Goal: Information Seeking & Learning: Learn about a topic

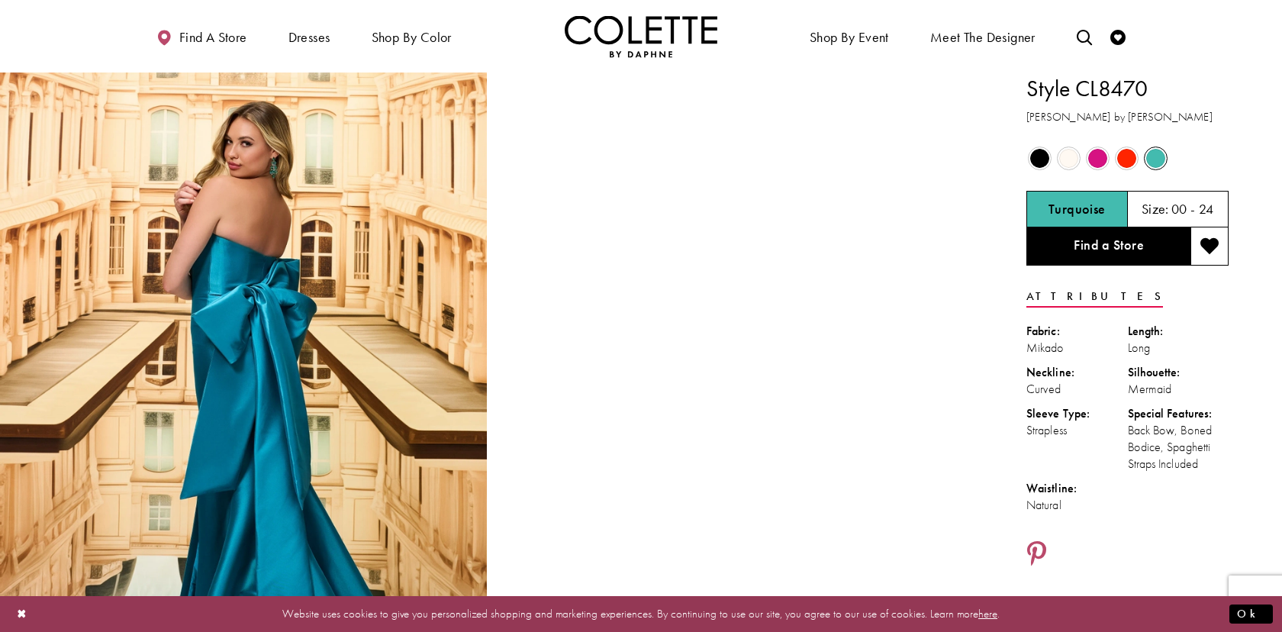
click at [1067, 156] on span "Product color controls state depends on size chosen" at bounding box center [1068, 158] width 19 height 19
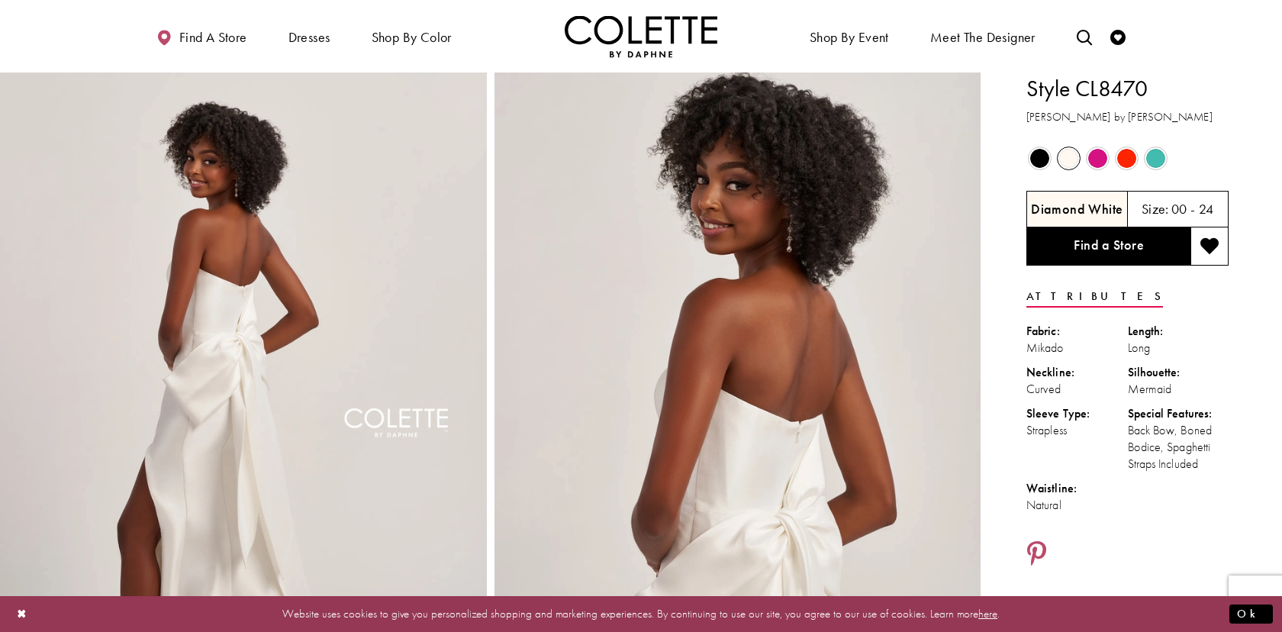
click at [1030, 161] on span "Product color controls state depends on size chosen" at bounding box center [1039, 158] width 19 height 19
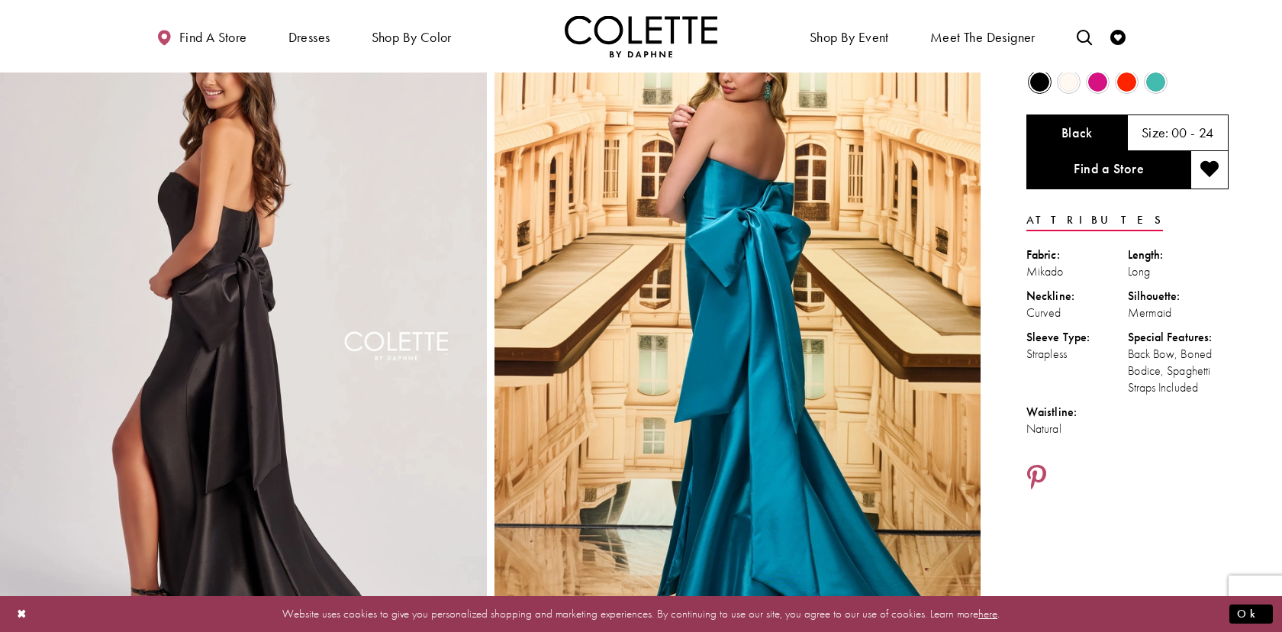
scroll to position [74, 0]
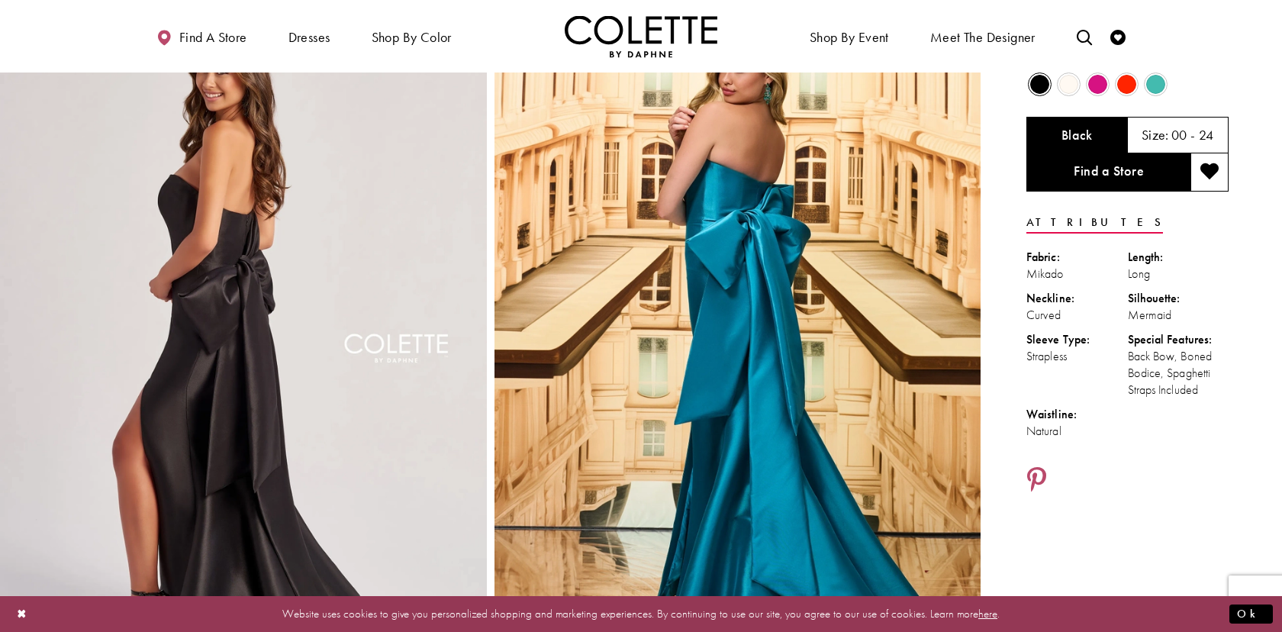
click at [1154, 81] on span "Product color controls state depends on size chosen" at bounding box center [1155, 84] width 19 height 19
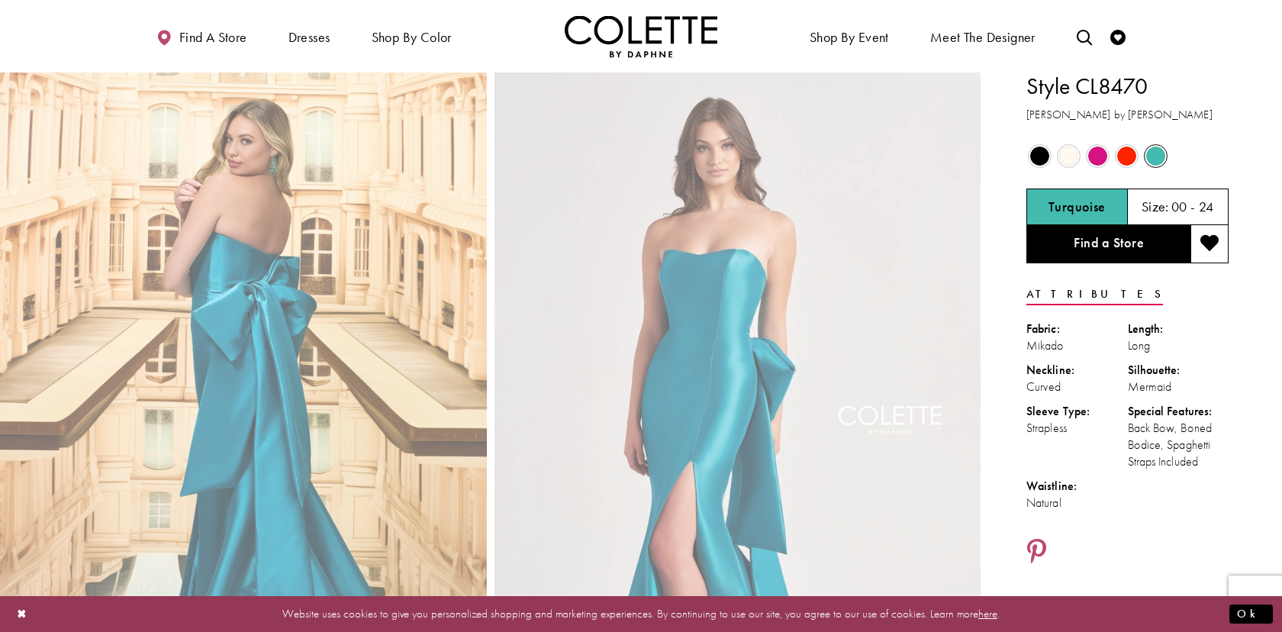
scroll to position [0, 0]
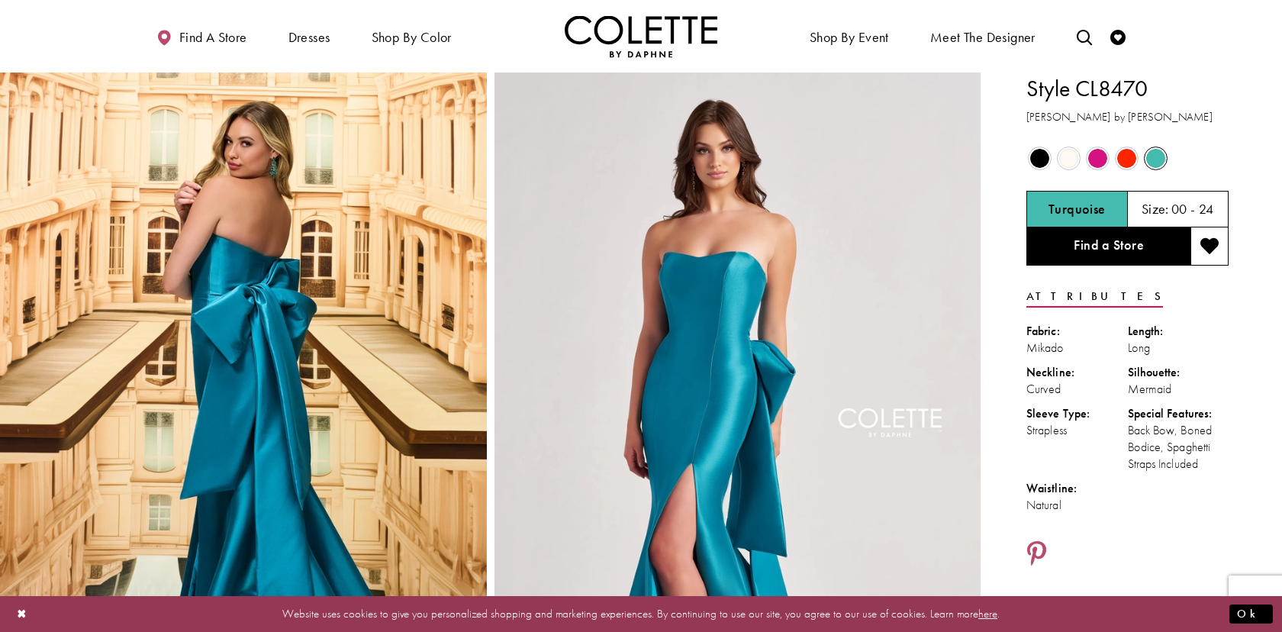
click at [1123, 153] on span "Product color controls state depends on size chosen" at bounding box center [1126, 158] width 19 height 19
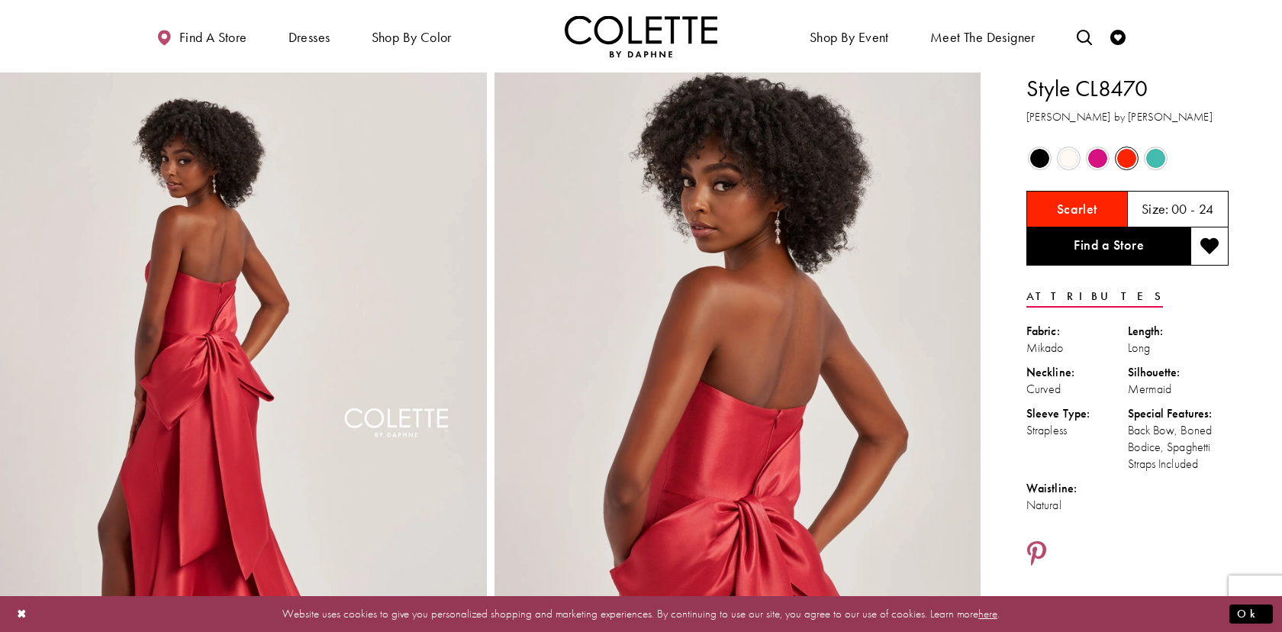
click at [1097, 163] on span "Product color controls state depends on size chosen" at bounding box center [1097, 158] width 19 height 19
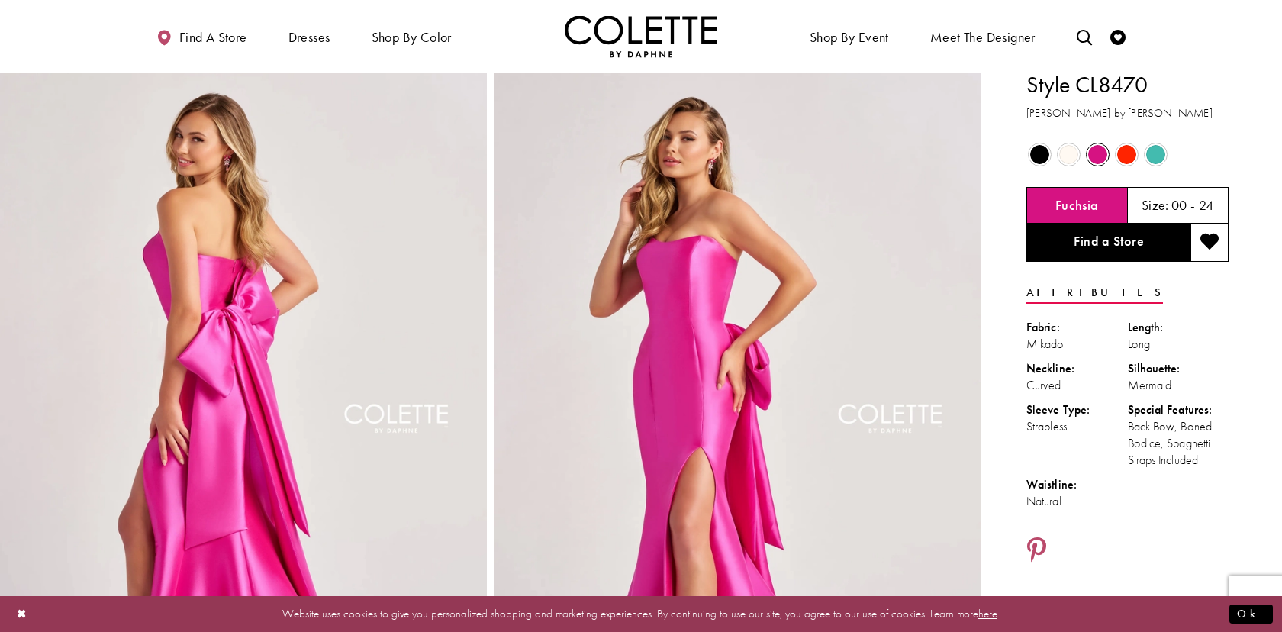
scroll to position [3, 0]
click at [1078, 153] on span "Product color controls state depends on size chosen" at bounding box center [1068, 155] width 19 height 19
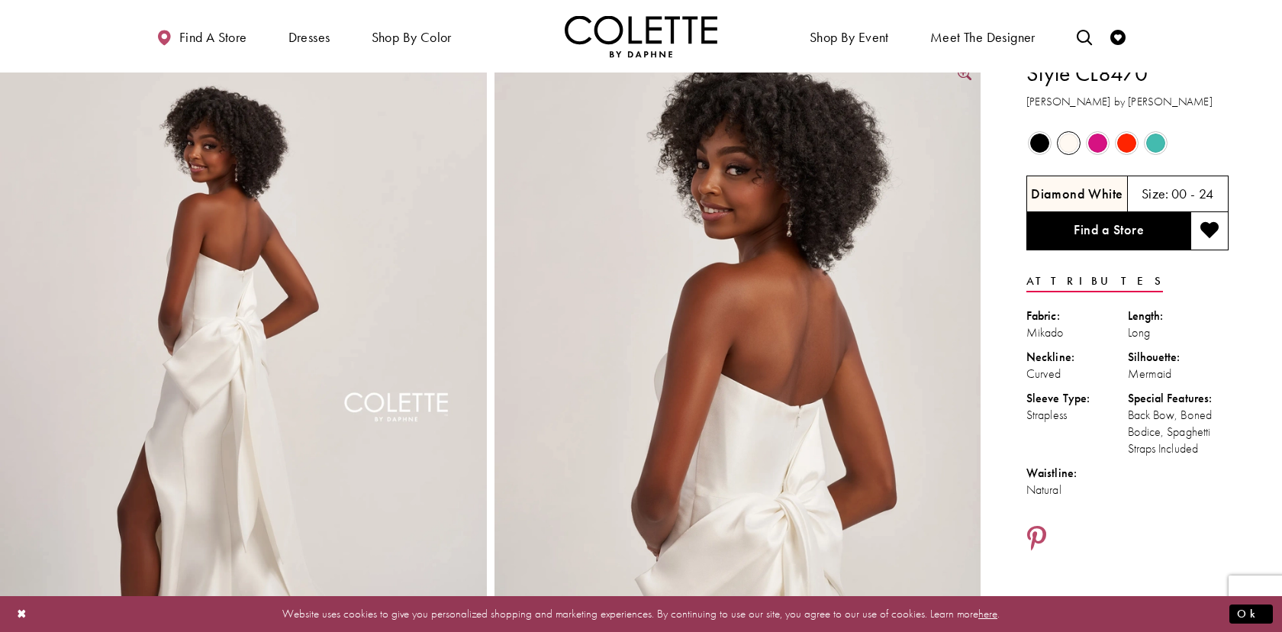
scroll to position [0, 0]
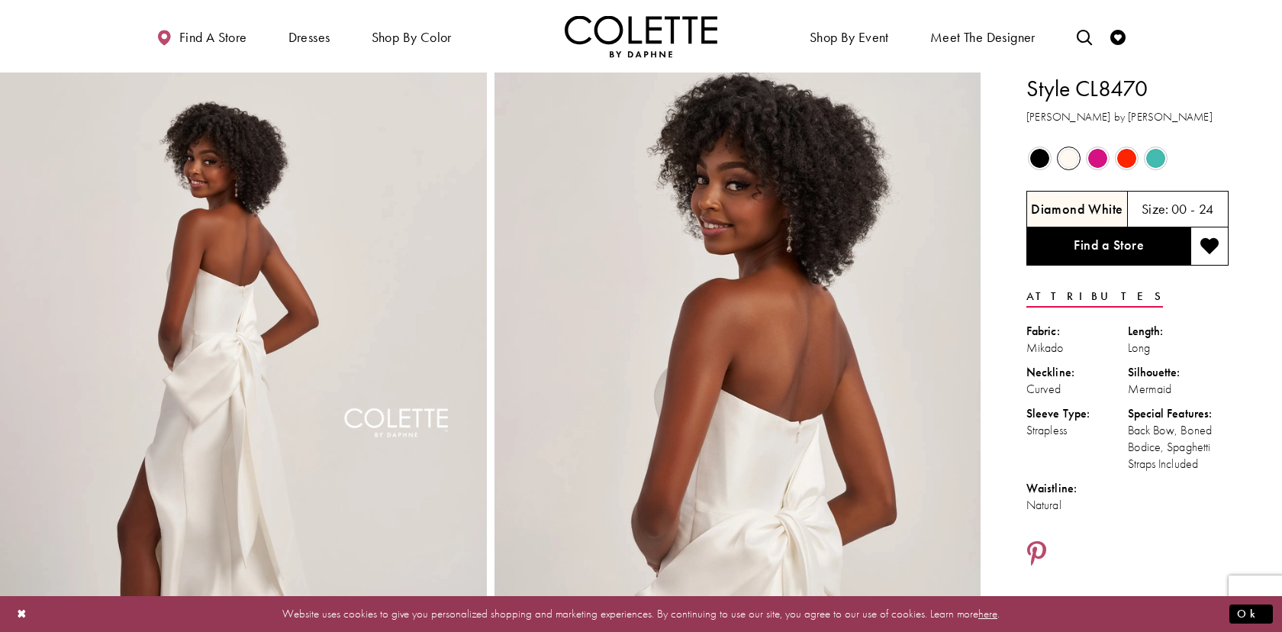
click at [1154, 160] on span "Product color controls state depends on size chosen" at bounding box center [1155, 158] width 19 height 19
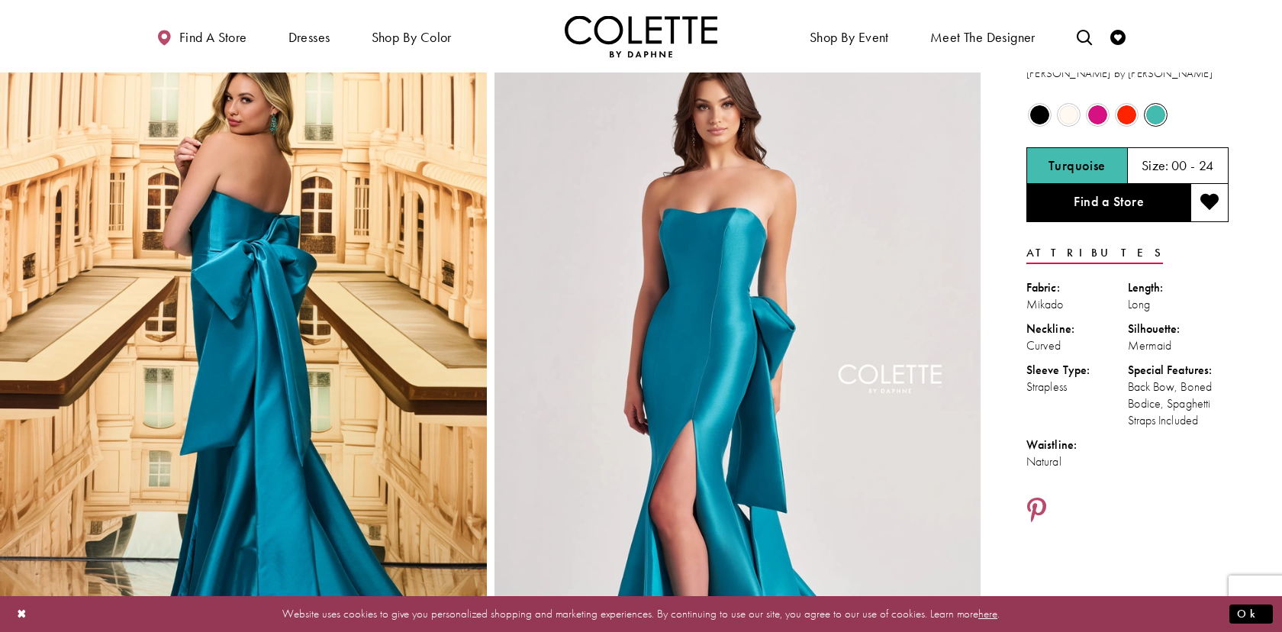
scroll to position [41, 0]
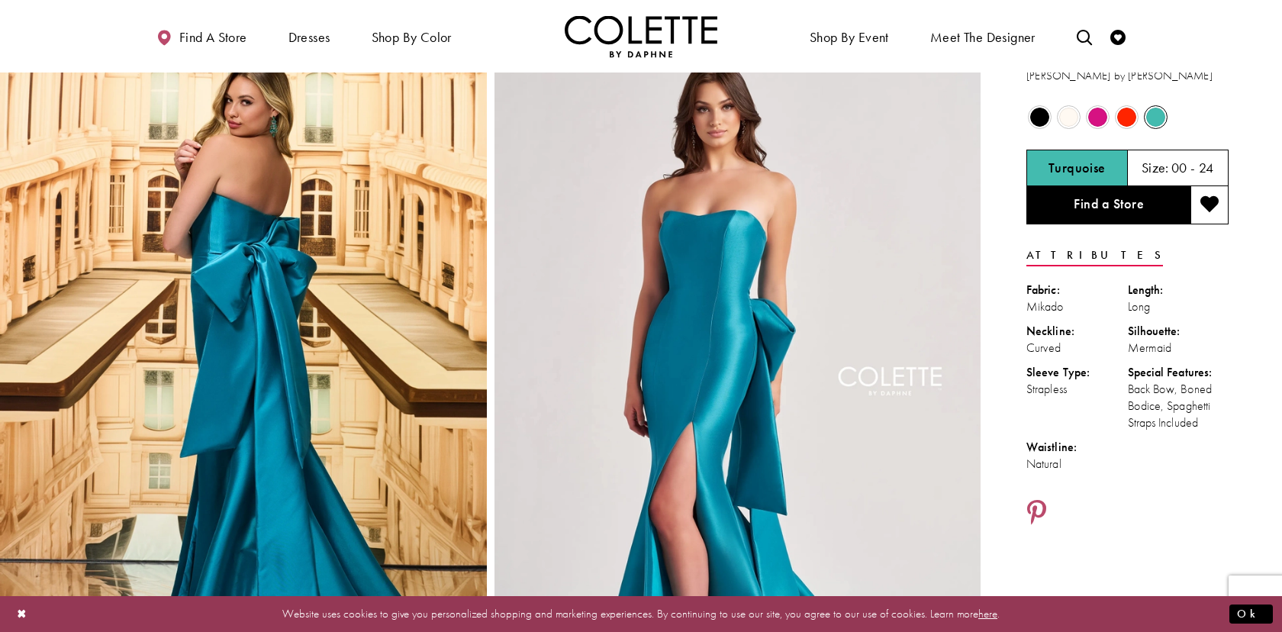
click at [1098, 117] on span "Product color controls state depends on size chosen" at bounding box center [1097, 117] width 19 height 19
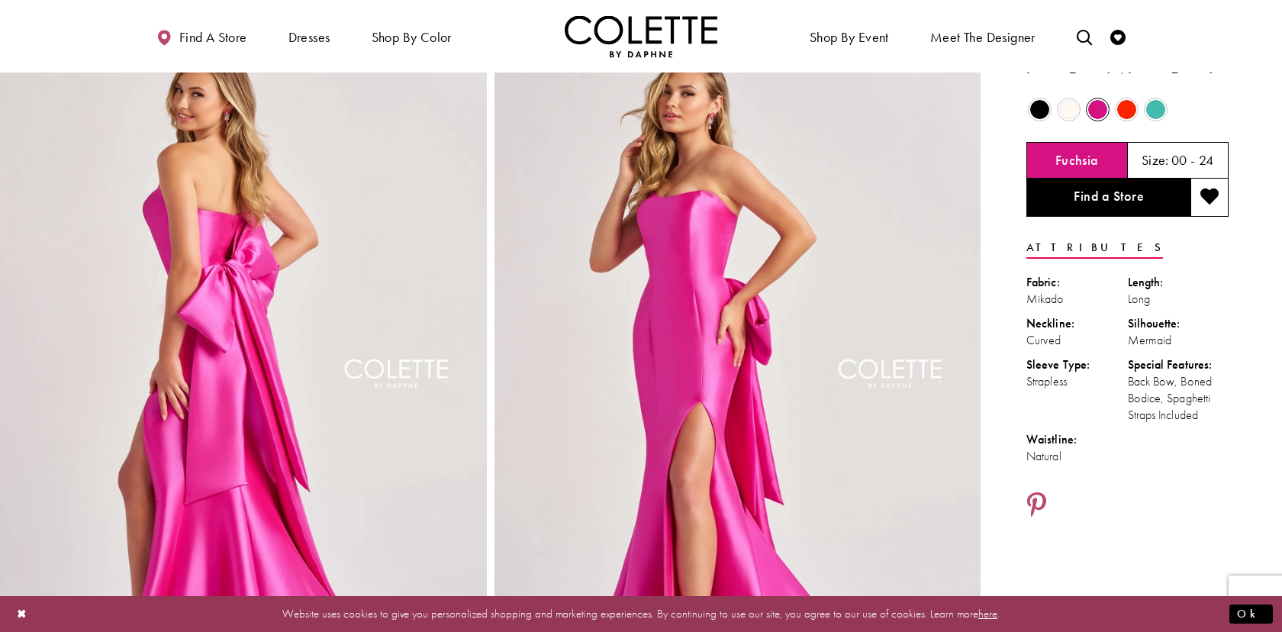
scroll to position [52, 0]
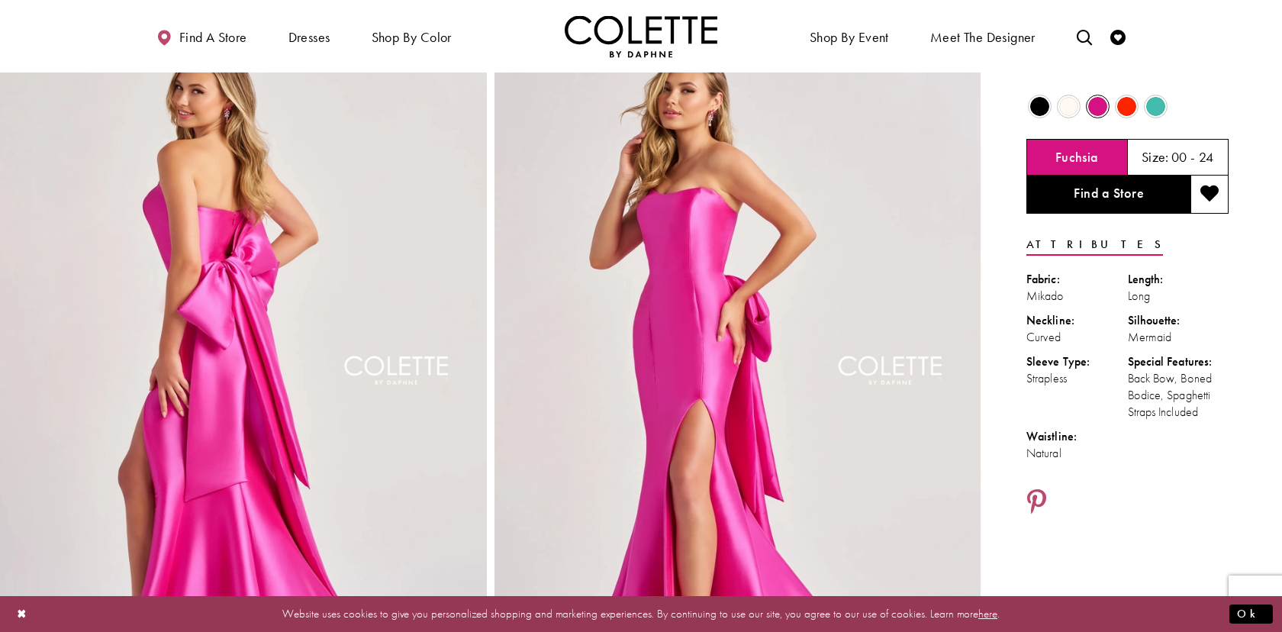
click at [1072, 104] on span "Product color controls state depends on size chosen" at bounding box center [1068, 106] width 19 height 19
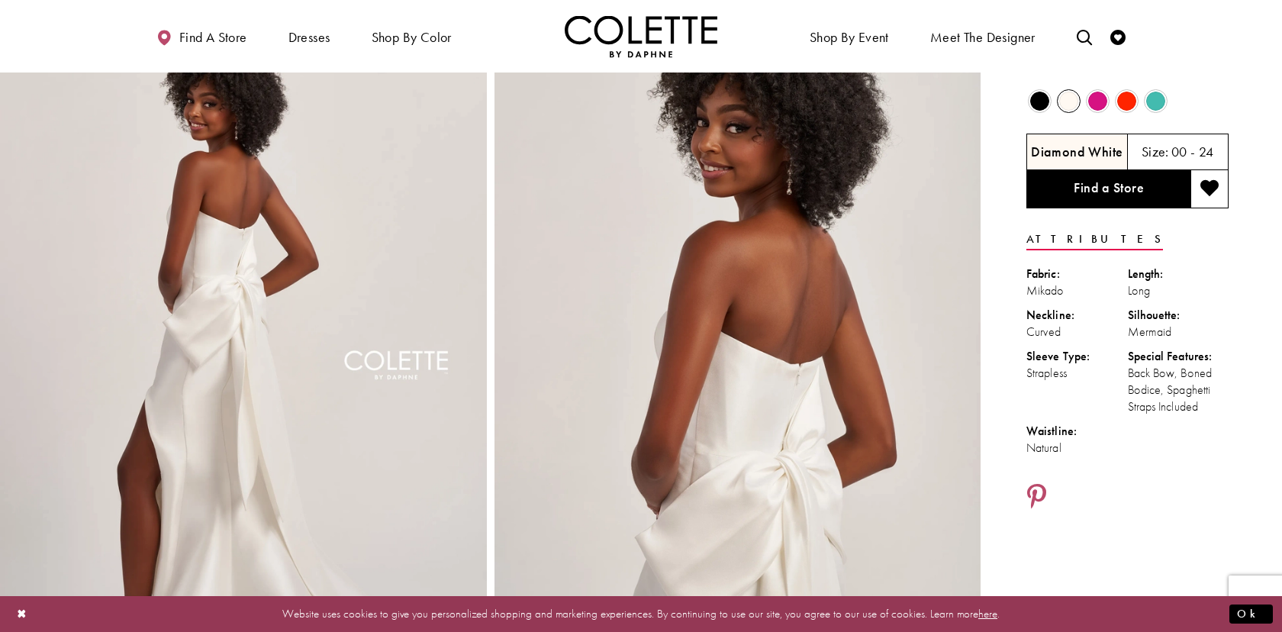
scroll to position [50, 0]
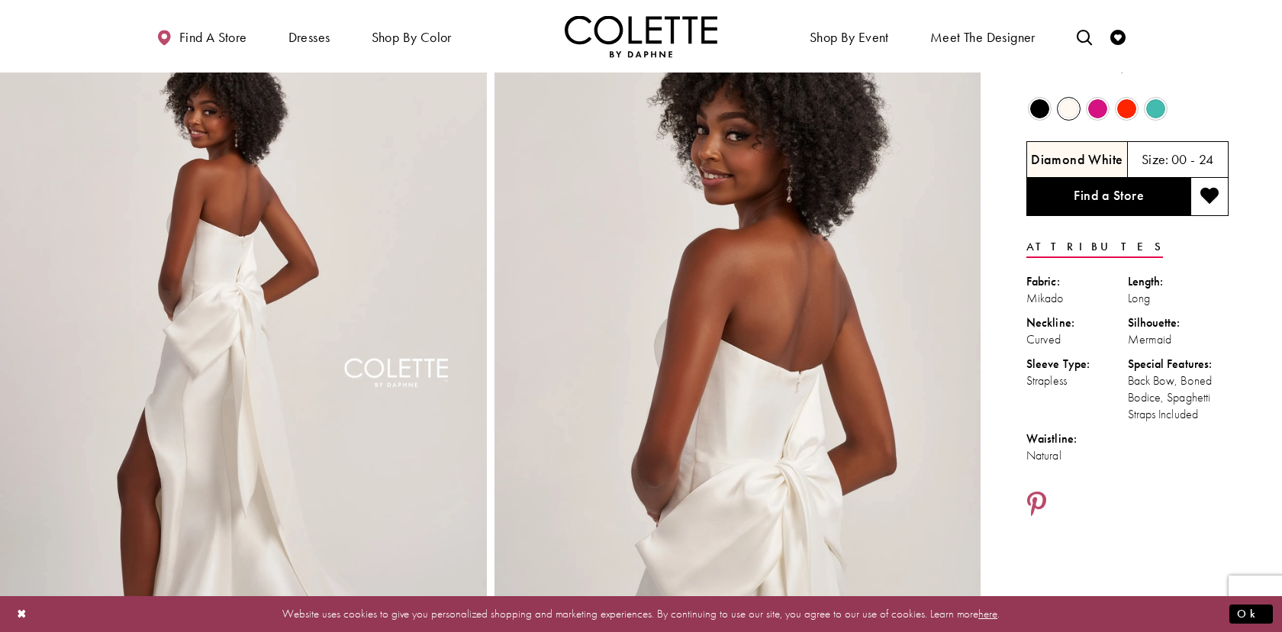
click at [1160, 113] on span "Product color controls state depends on size chosen" at bounding box center [1155, 108] width 19 height 19
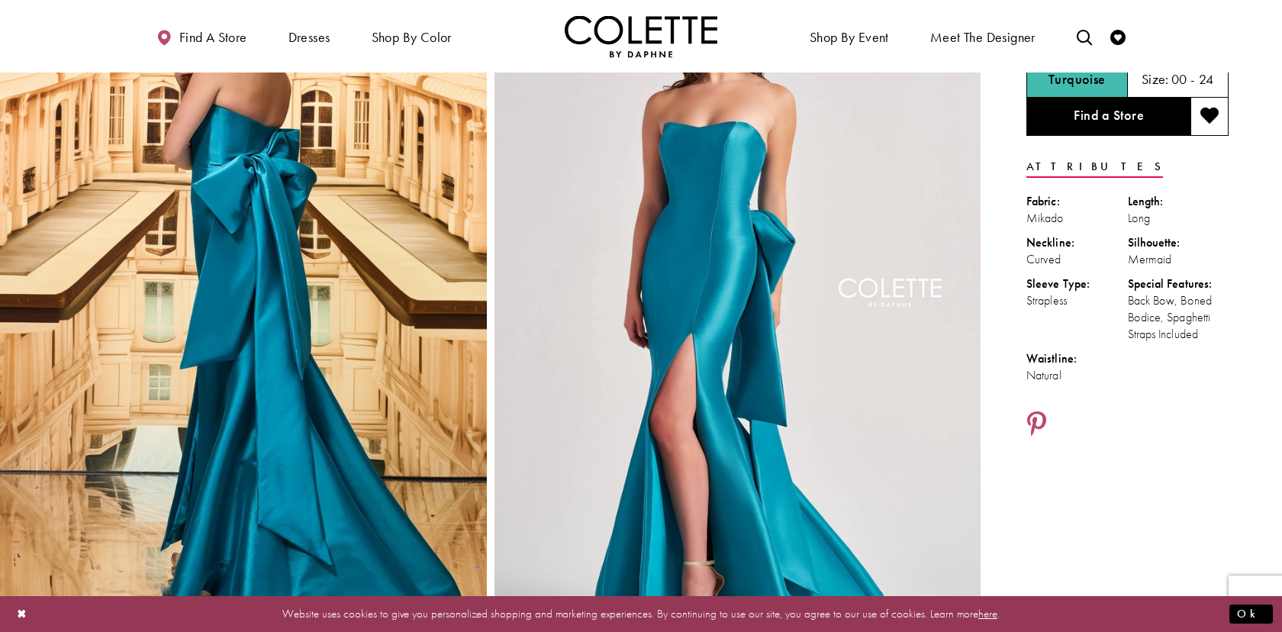
scroll to position [0, 0]
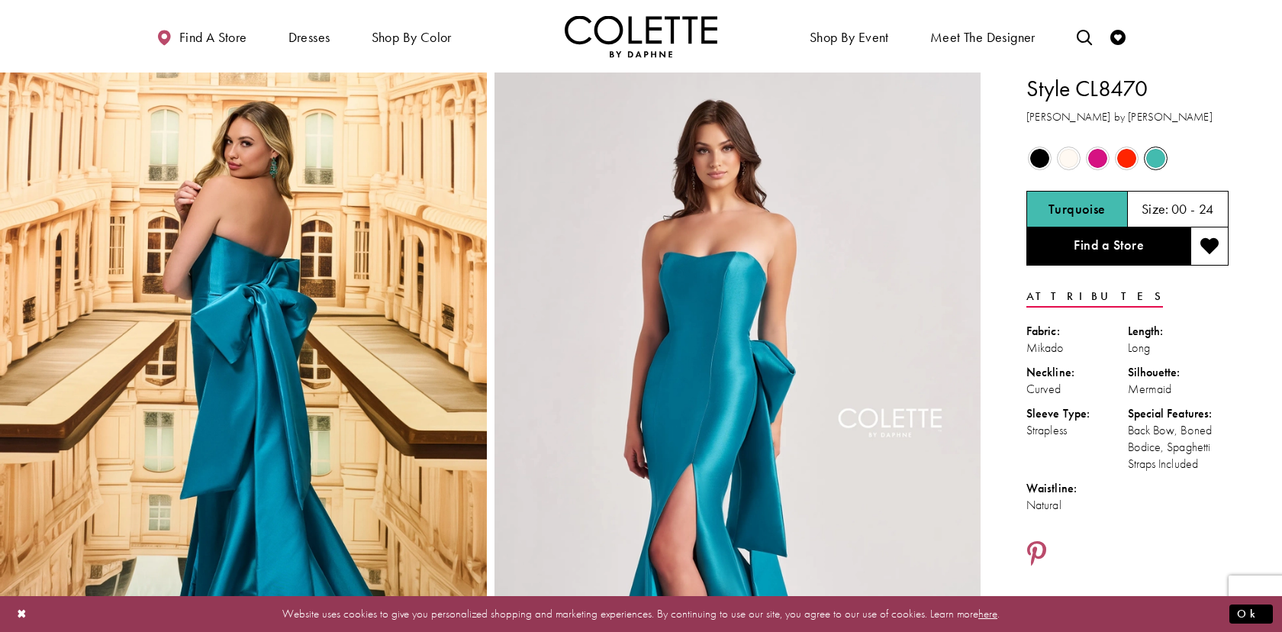
click at [1073, 158] on span "Product color controls state depends on size chosen" at bounding box center [1068, 158] width 19 height 19
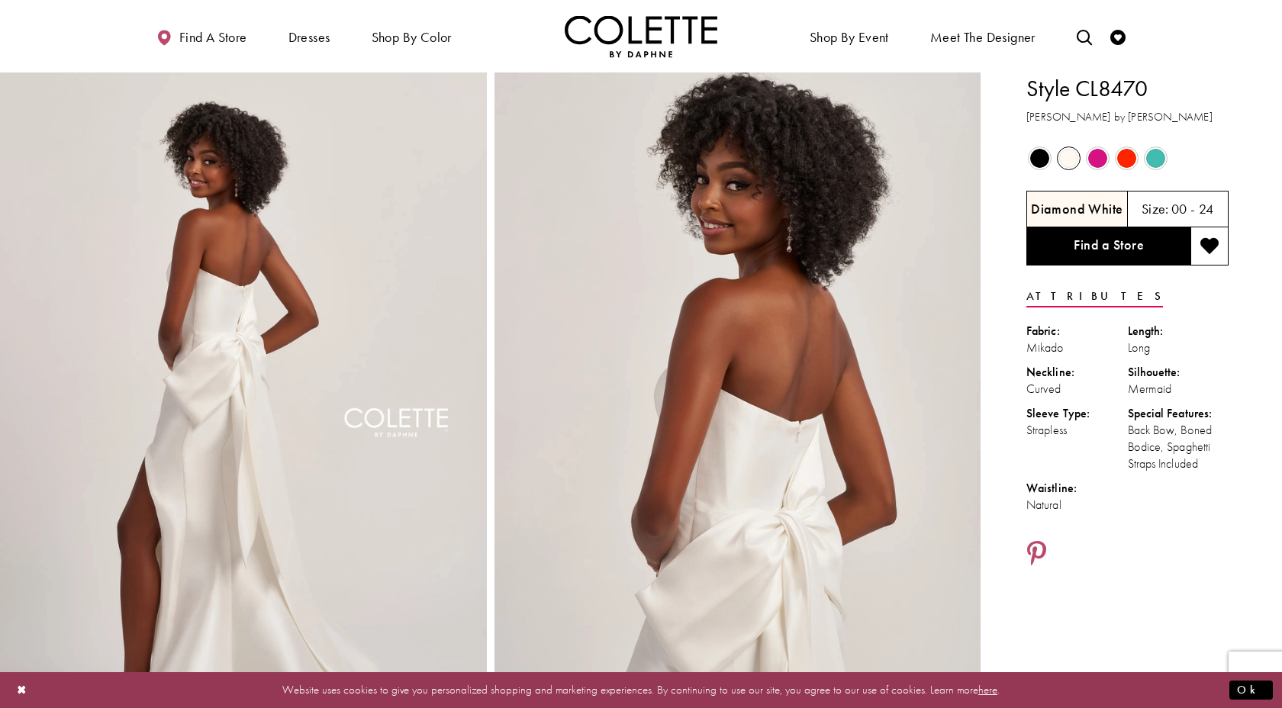
click at [1148, 160] on span "Product color controls state depends on size chosen" at bounding box center [1155, 158] width 19 height 19
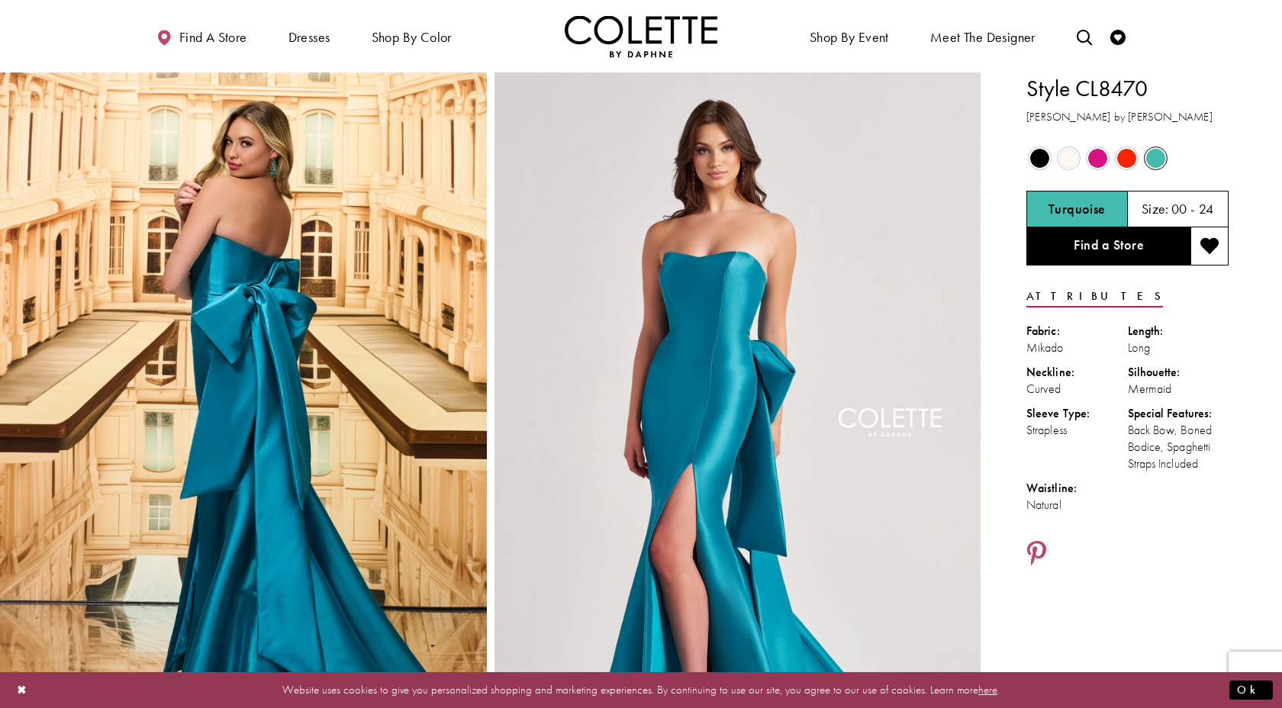
click at [1127, 163] on span "Product color controls state depends on size chosen" at bounding box center [1126, 158] width 19 height 19
